Goal: Task Accomplishment & Management: Manage account settings

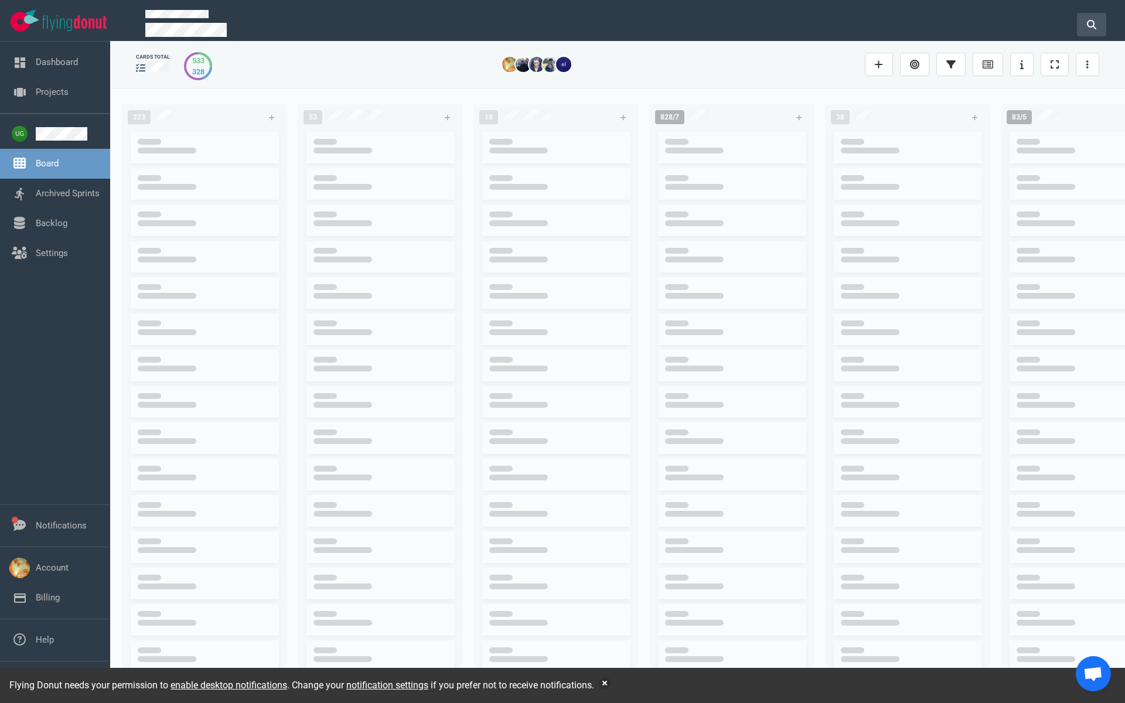
click at [1100, 18] on button at bounding box center [1091, 24] width 29 height 23
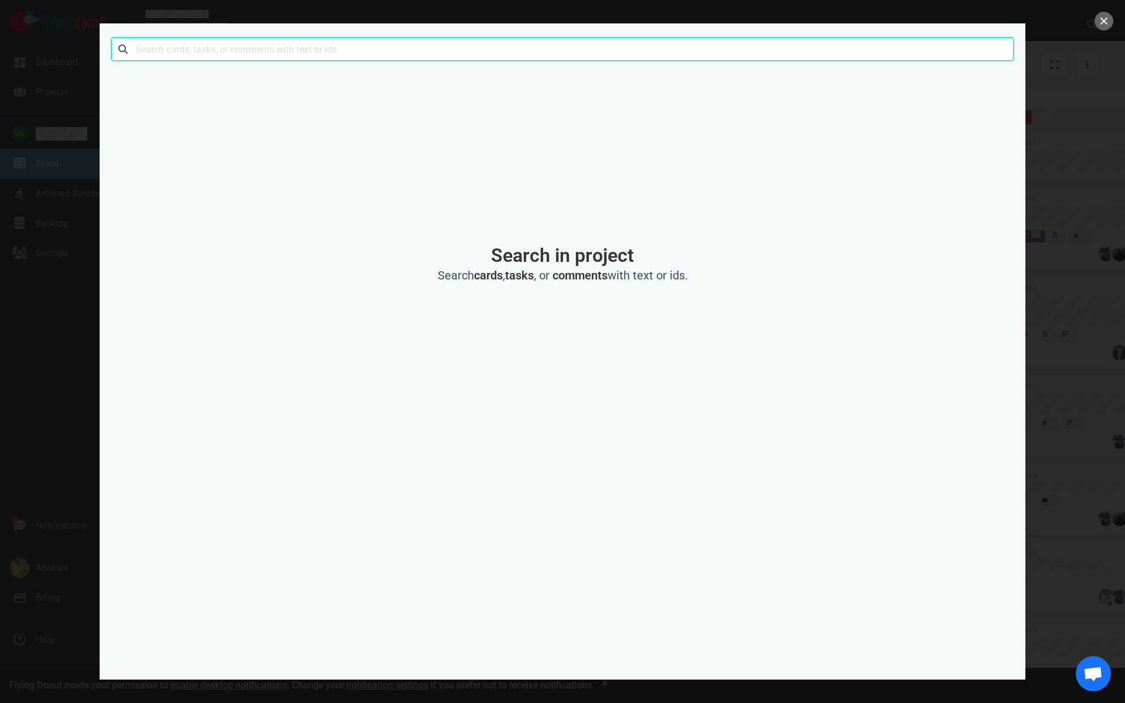
click at [150, 52] on input "text" at bounding box center [562, 49] width 902 height 23
type input "piazza"
click button "Search" at bounding box center [0, 0] width 0 height 0
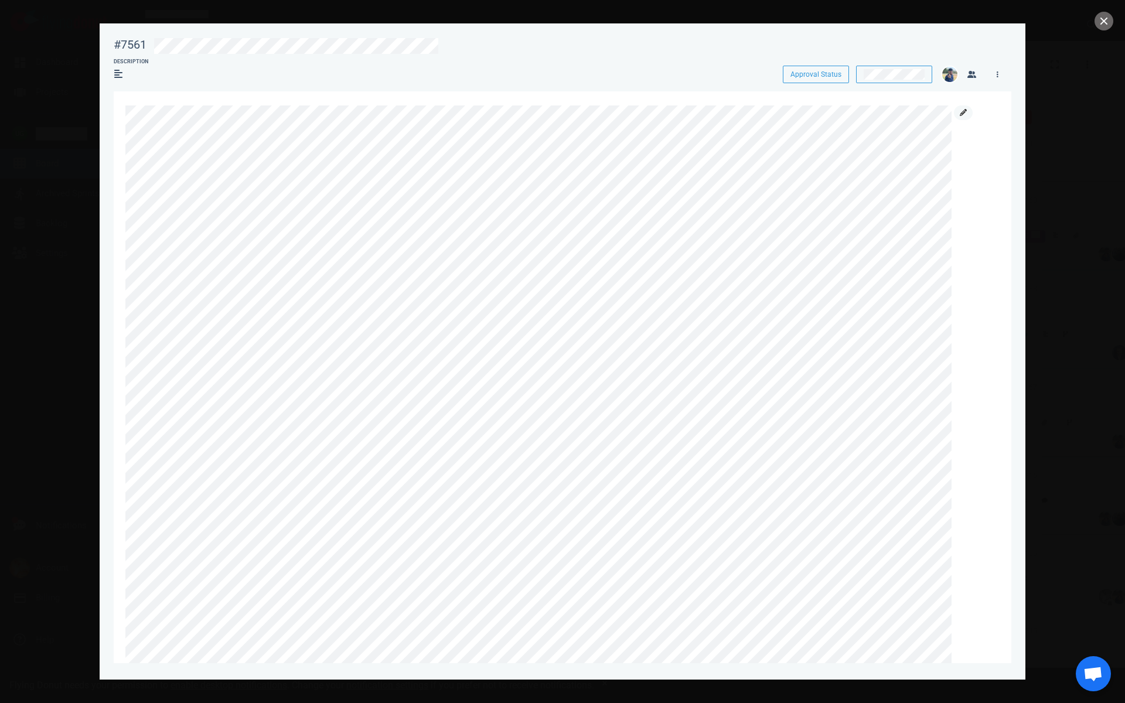
click at [962, 114] on icon at bounding box center [963, 112] width 7 height 7
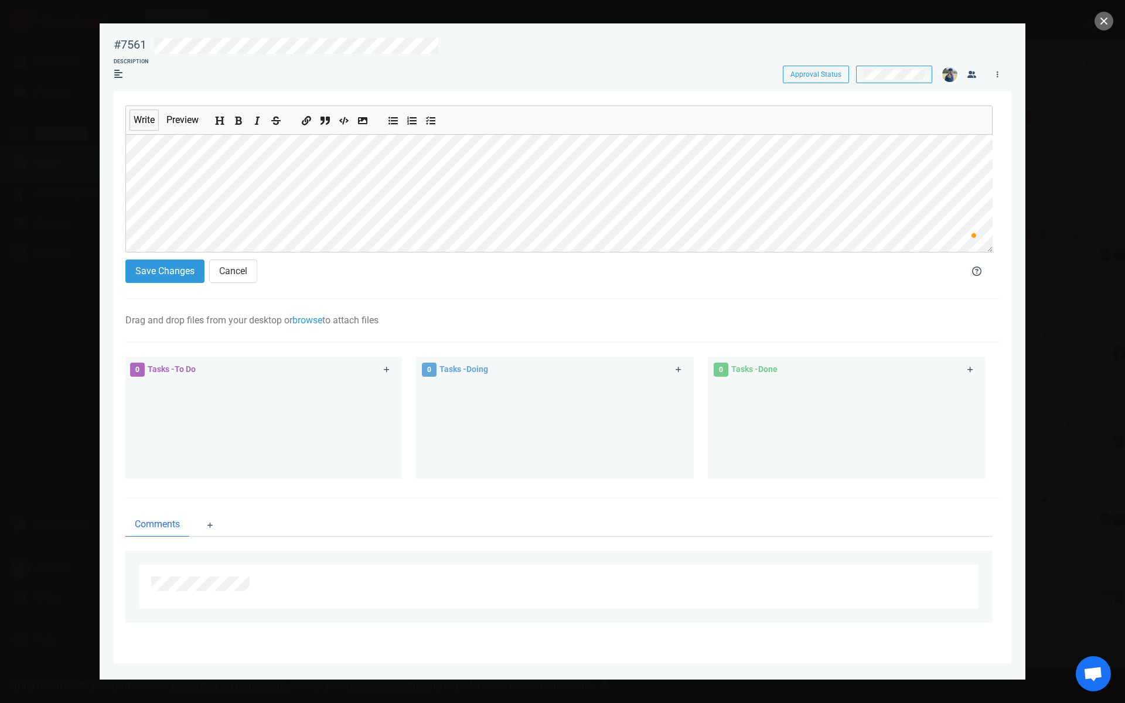
scroll to position [109, 0]
click at [165, 273] on button "Save Changes" at bounding box center [164, 271] width 79 height 23
